Goal: Check status: Check status

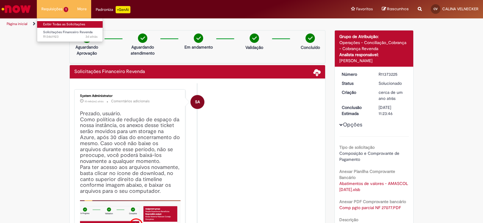
click at [59, 26] on link "Exibir Todas as Solicitações" at bounding box center [70, 24] width 66 height 7
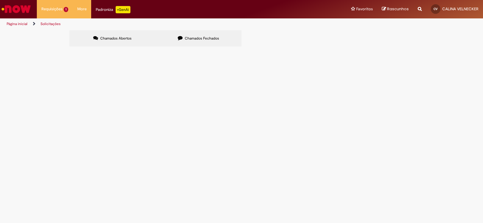
click at [200, 37] on span "Chamados Fechados" at bounding box center [202, 38] width 34 height 5
click at [0, 0] on input "Pesquisar" at bounding box center [0, 0] width 0 height 0
type input "***"
click at [0, 0] on span "Pesquisar" at bounding box center [0, 0] width 0 height 0
click at [0, 0] on span "O chamado R12688376 foi expirado sem soluçao. Esse chamado ja foi aberto para f…" at bounding box center [0, 0] width 0 height 0
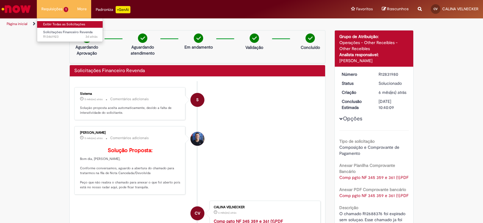
click at [61, 24] on link "Exibir Todas as Solicitações" at bounding box center [70, 24] width 66 height 7
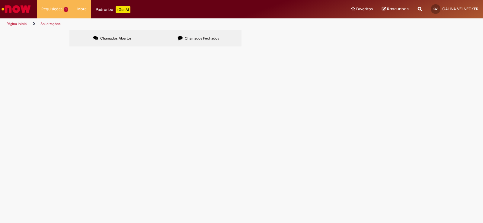
click at [200, 38] on span "Chamados Fechados" at bounding box center [202, 38] width 34 height 5
click at [0, 0] on input "Pesquisar" at bounding box center [0, 0] width 0 height 0
type input "*"
type input "***"
click at [0, 0] on span "Pesquisar" at bounding box center [0, 0] width 0 height 0
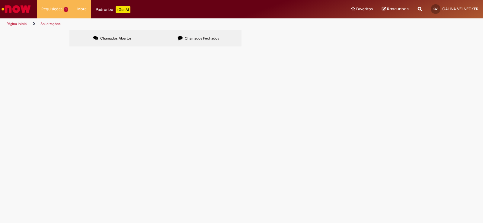
click at [0, 0] on span "No dia [DATE] foram paga 3 NF no valor R$ 88.492,09 (345, 359 e 361) dessas 3 N…" at bounding box center [0, 0] width 0 height 0
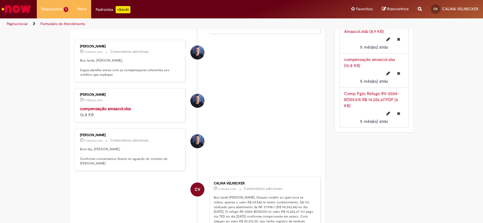
scroll to position [330, 0]
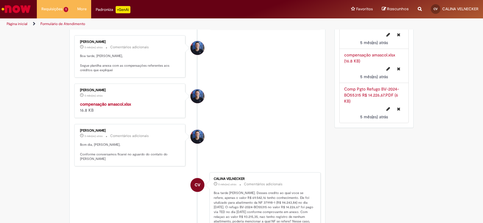
click at [114, 103] on strong "compensação amascol.xlsx" at bounding box center [105, 103] width 51 height 5
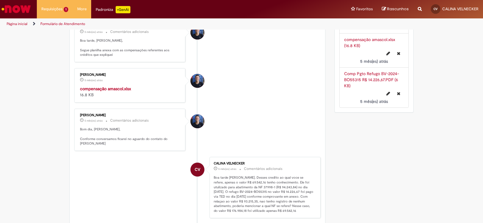
scroll to position [367, 0]
